Goal: Find specific fact: Find specific fact

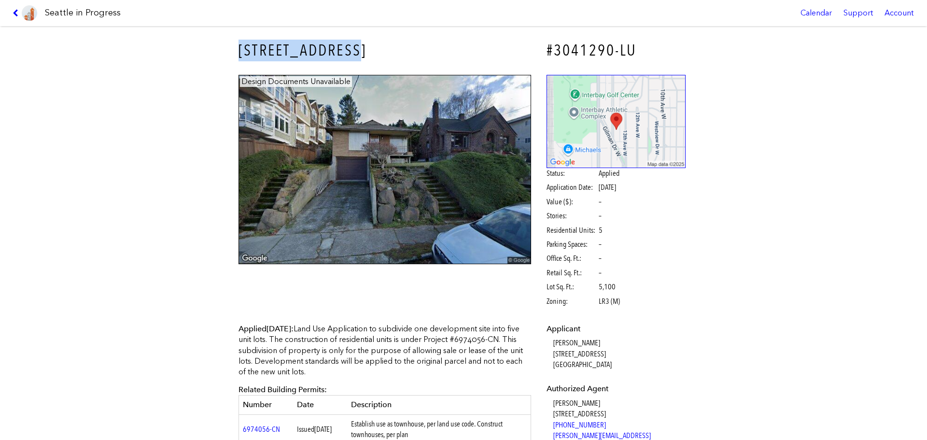
drag, startPoint x: 218, startPoint y: 49, endPoint x: 386, endPoint y: 52, distance: 168.0
click at [386, 52] on div "[STREET_ADDRESS] #3041290-LU Design Documents Unavailable Status: Applied Appli…" at bounding box center [463, 233] width 927 height 414
copy h3 "[STREET_ADDRESS]"
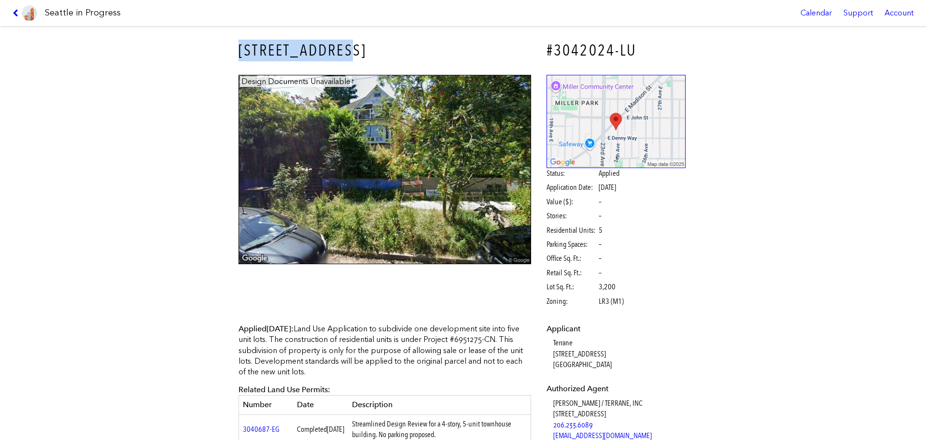
drag, startPoint x: 342, startPoint y: 43, endPoint x: 238, endPoint y: 43, distance: 104.3
click at [238, 43] on h3 "[STREET_ADDRESS]" at bounding box center [384, 51] width 292 height 22
copy h3 "[STREET_ADDRESS]"
